Goal: Check status: Check status

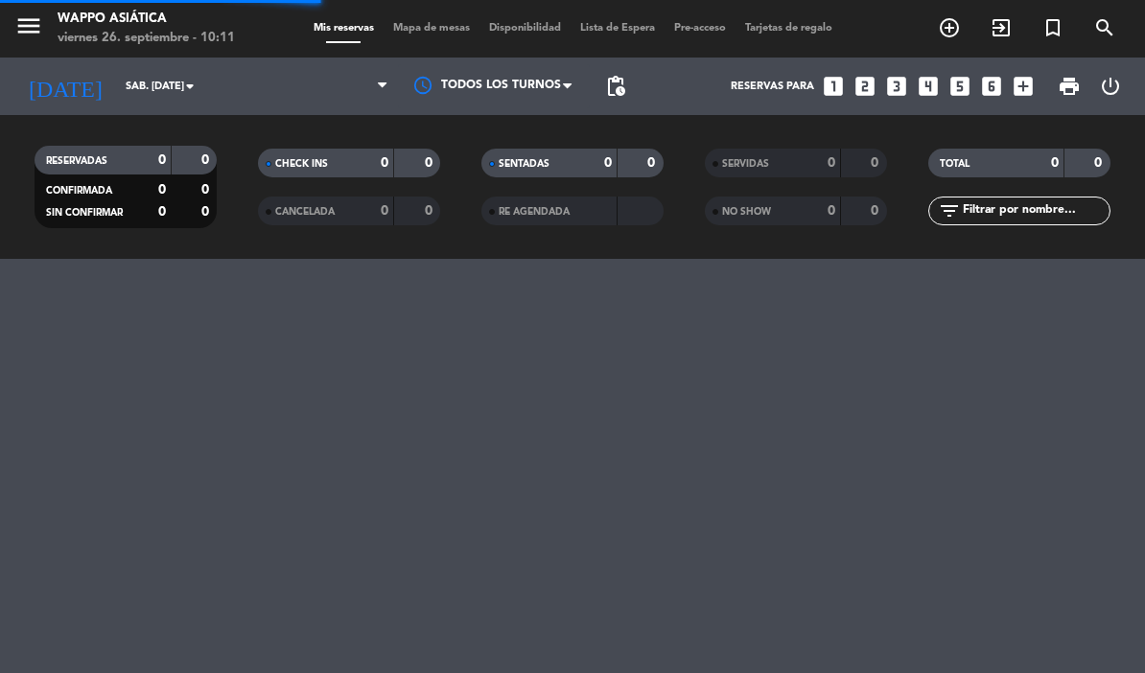
select select "es"
select select "dinner"
click at [190, 85] on icon "arrow_drop_down" at bounding box center [189, 86] width 23 height 23
select select "dinner"
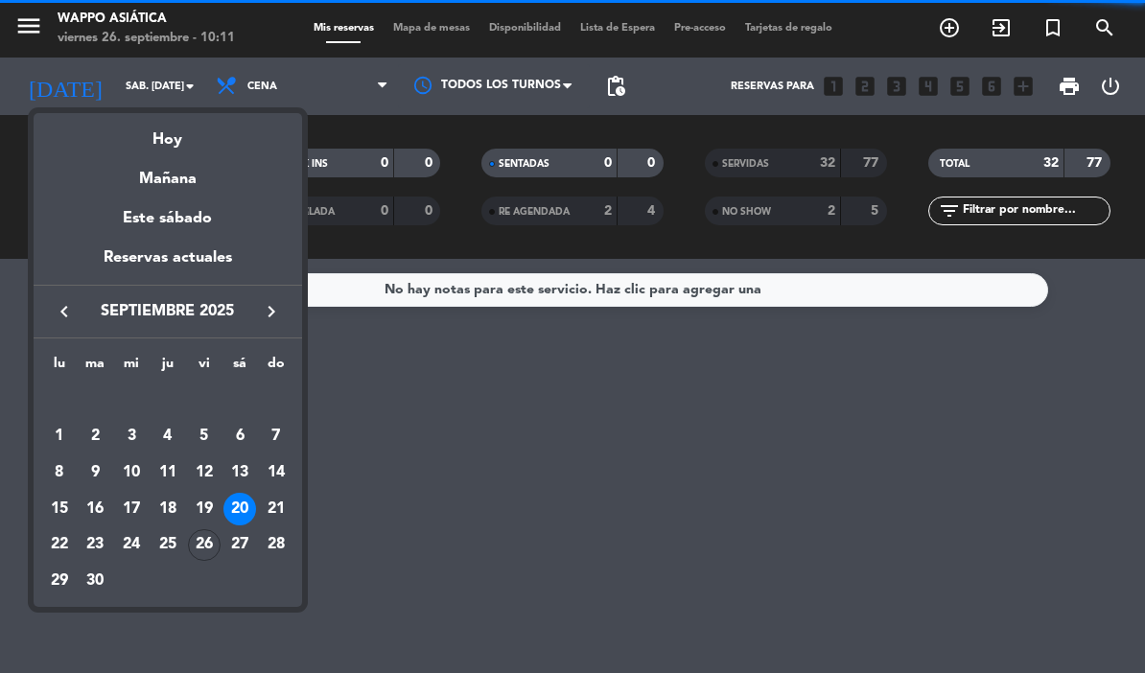
click at [204, 537] on div "26" at bounding box center [204, 545] width 33 height 33
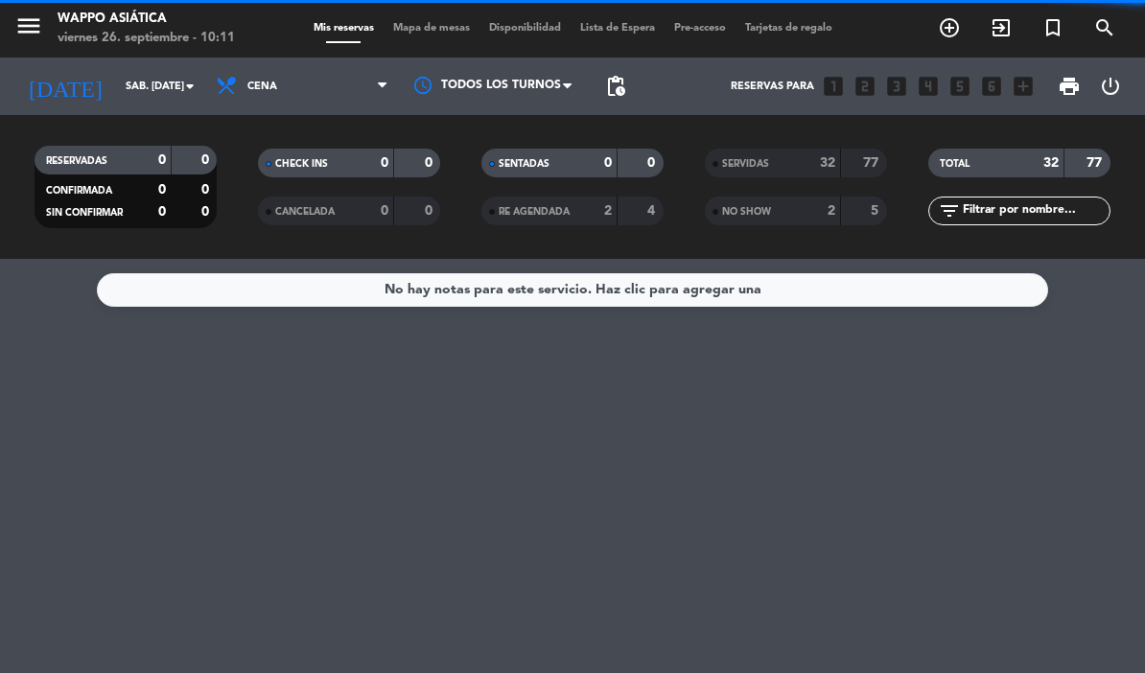
type input "vie. [DATE]"
select select "dinner"
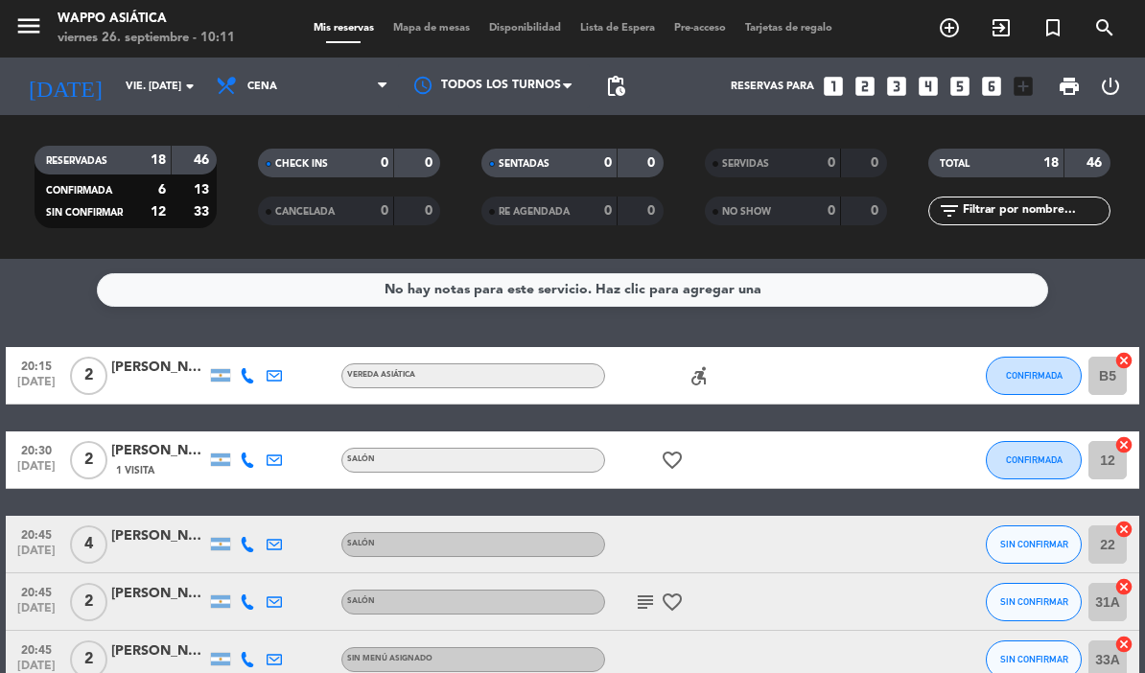
click at [196, 85] on icon "arrow_drop_down" at bounding box center [189, 86] width 23 height 23
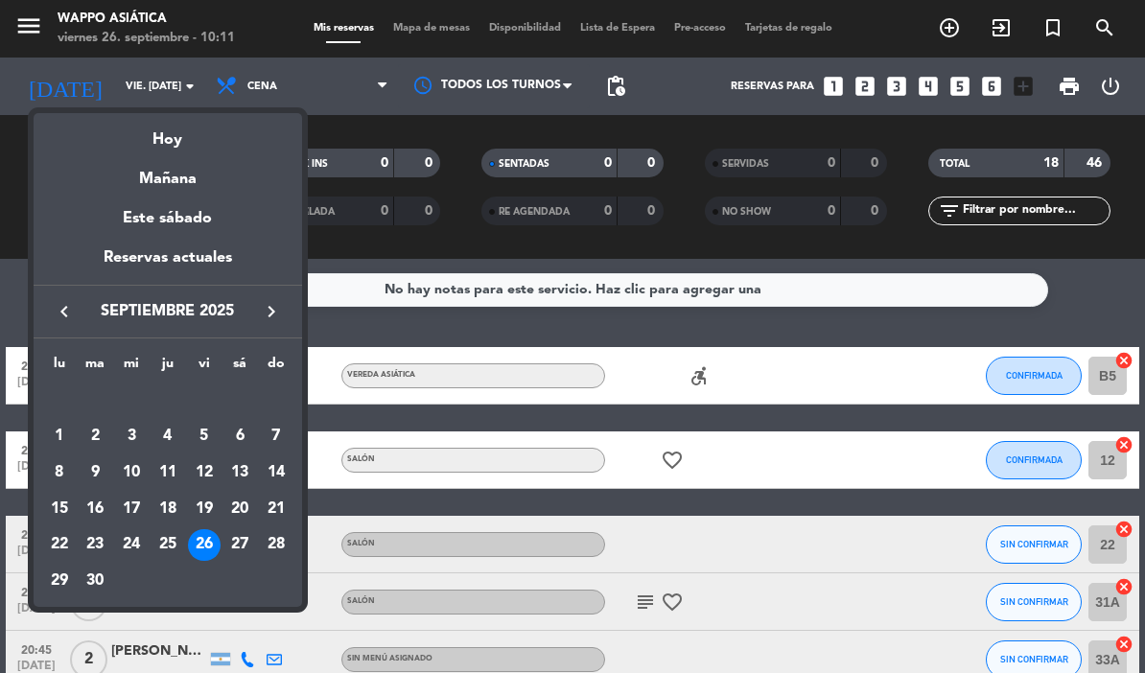
click at [237, 534] on div "27" at bounding box center [239, 545] width 33 height 33
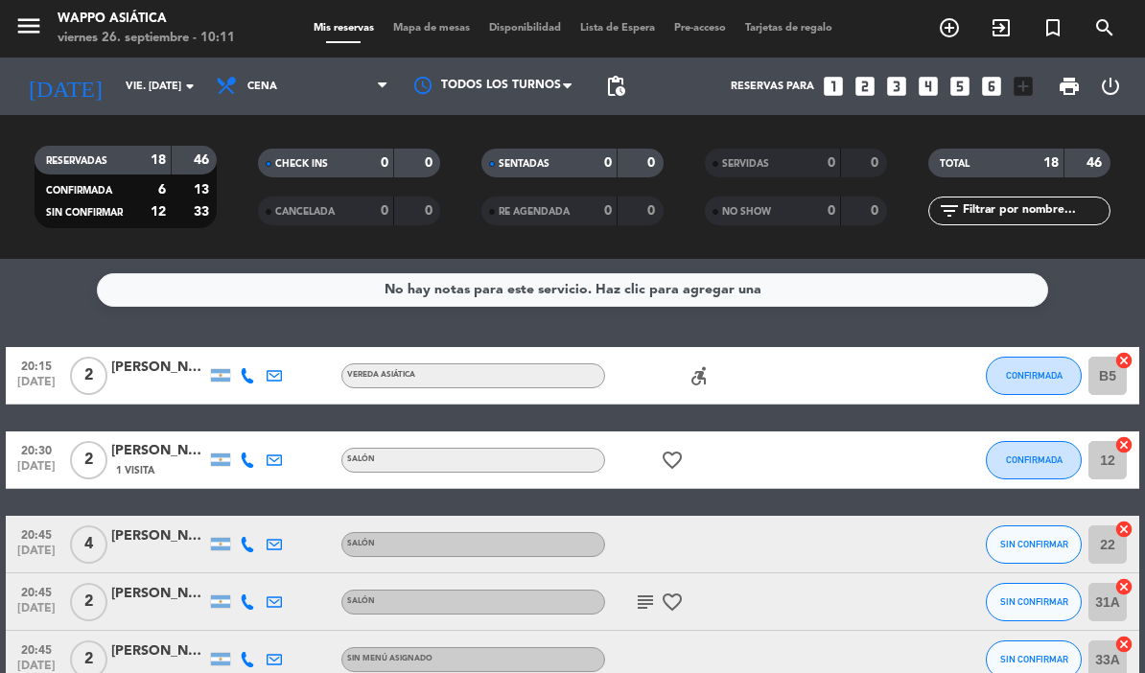
type input "sáb. [DATE]"
select select "dinner"
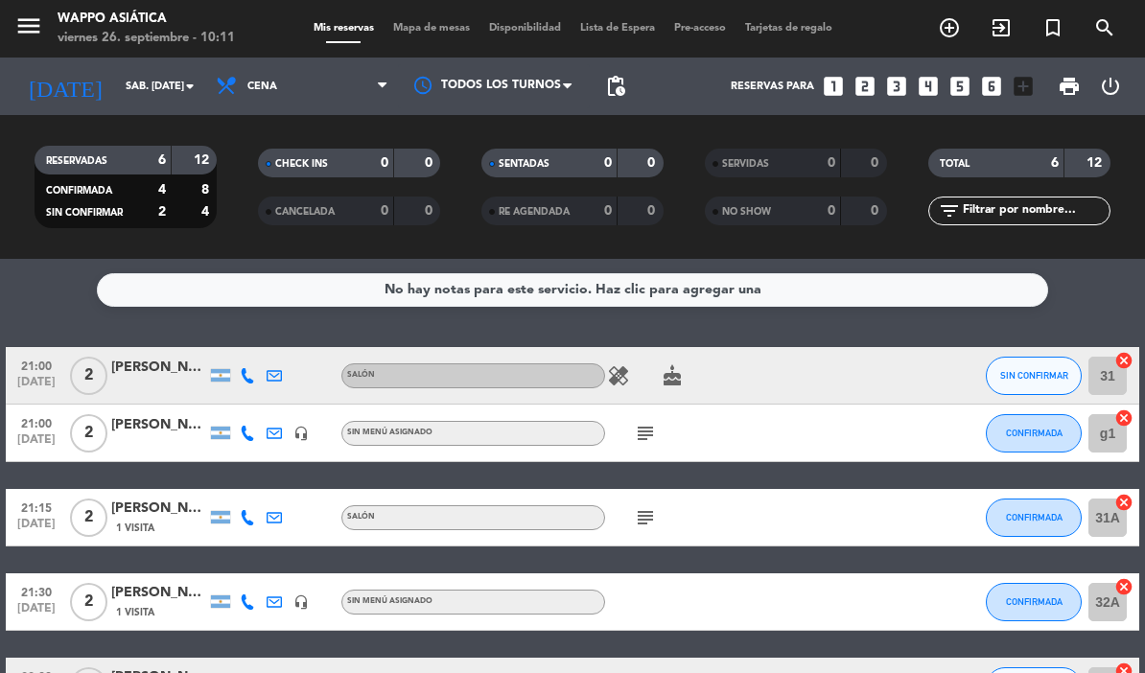
click at [188, 92] on icon "arrow_drop_down" at bounding box center [189, 86] width 23 height 23
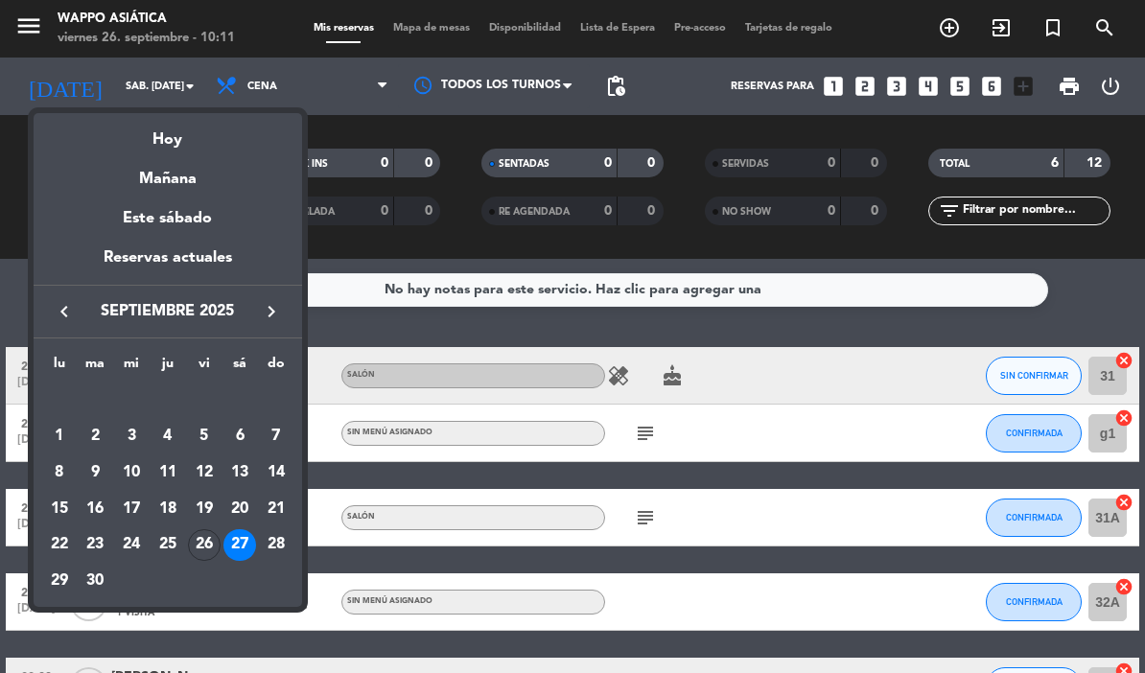
click at [200, 543] on div "26" at bounding box center [204, 545] width 33 height 33
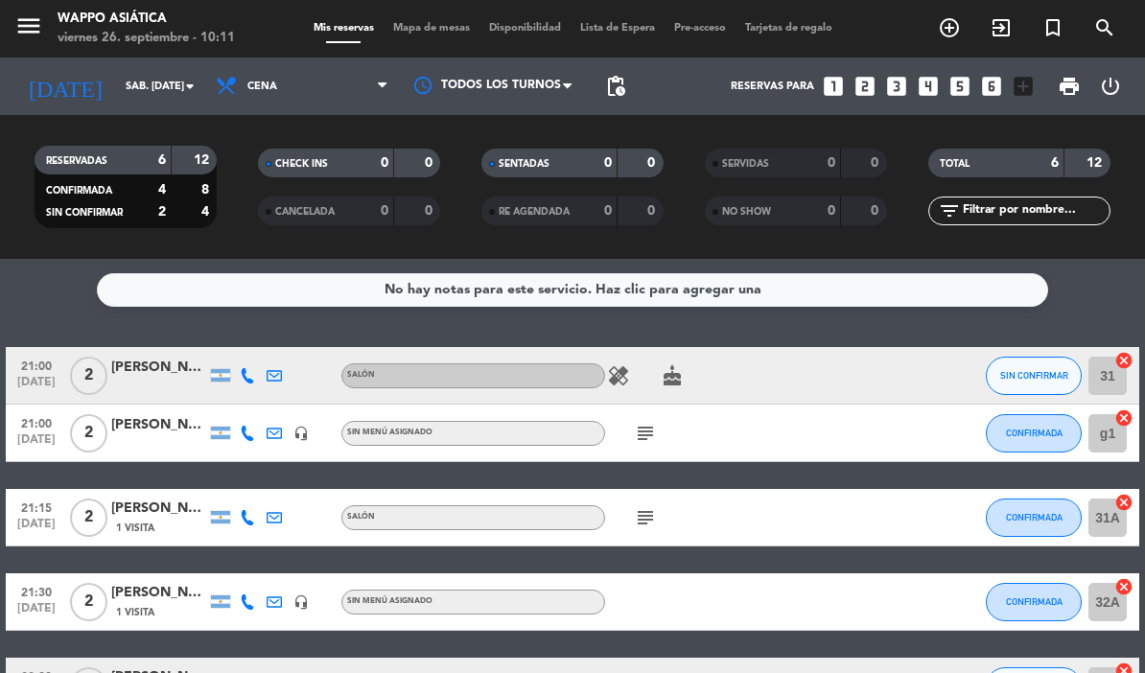
type input "vie. [DATE]"
select select "dinner"
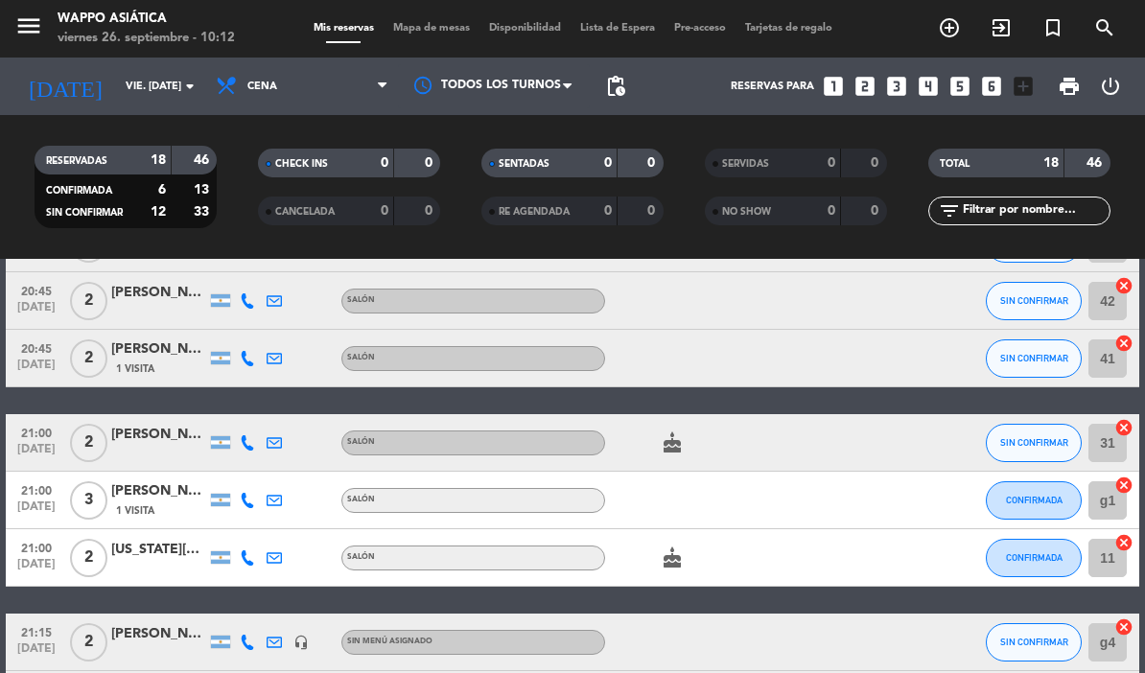
scroll to position [419, 0]
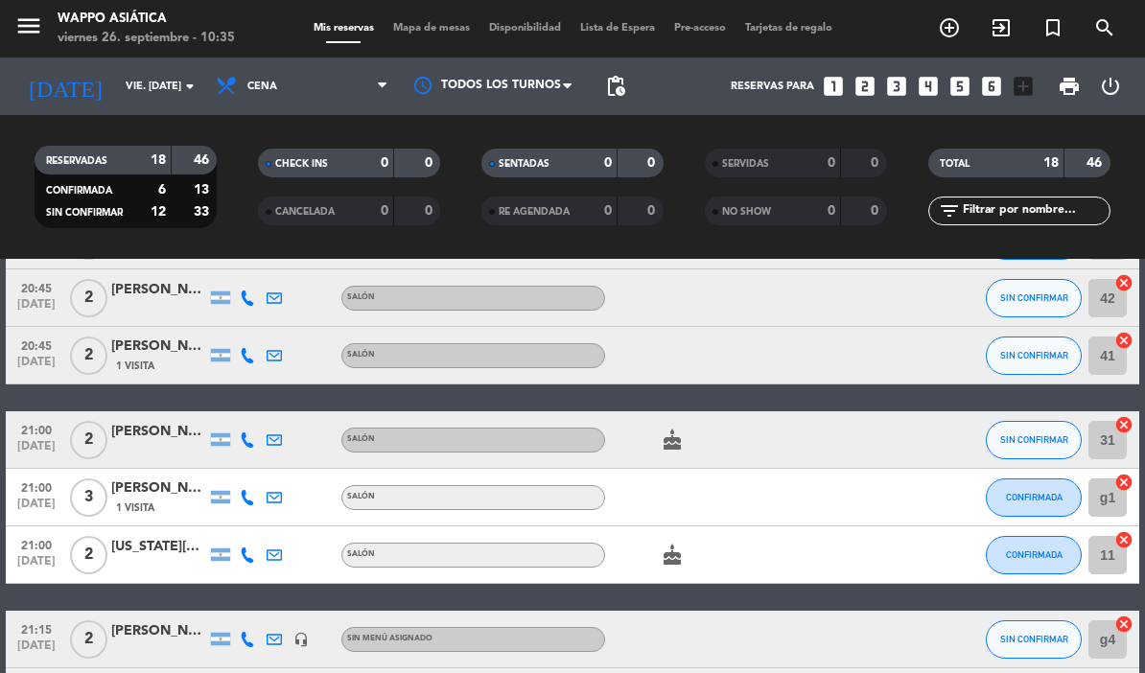
select select "dinner"
